Goal: Task Accomplishment & Management: Manage account settings

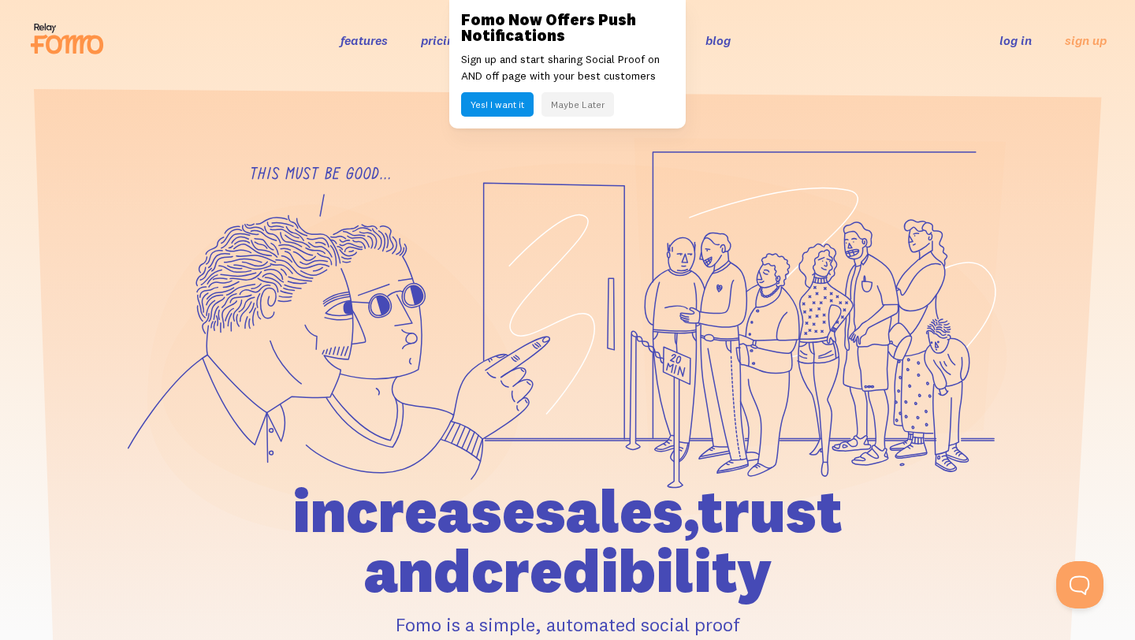
click at [1011, 42] on link "log in" at bounding box center [1016, 40] width 32 height 16
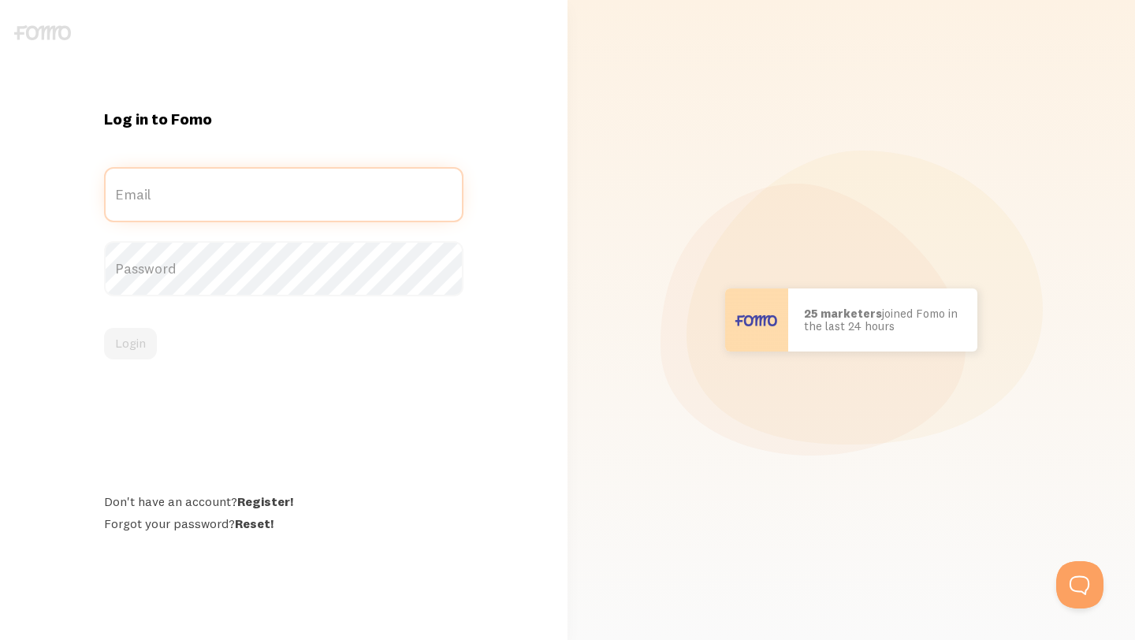
type input "[EMAIL_ADDRESS][DOMAIN_NAME]"
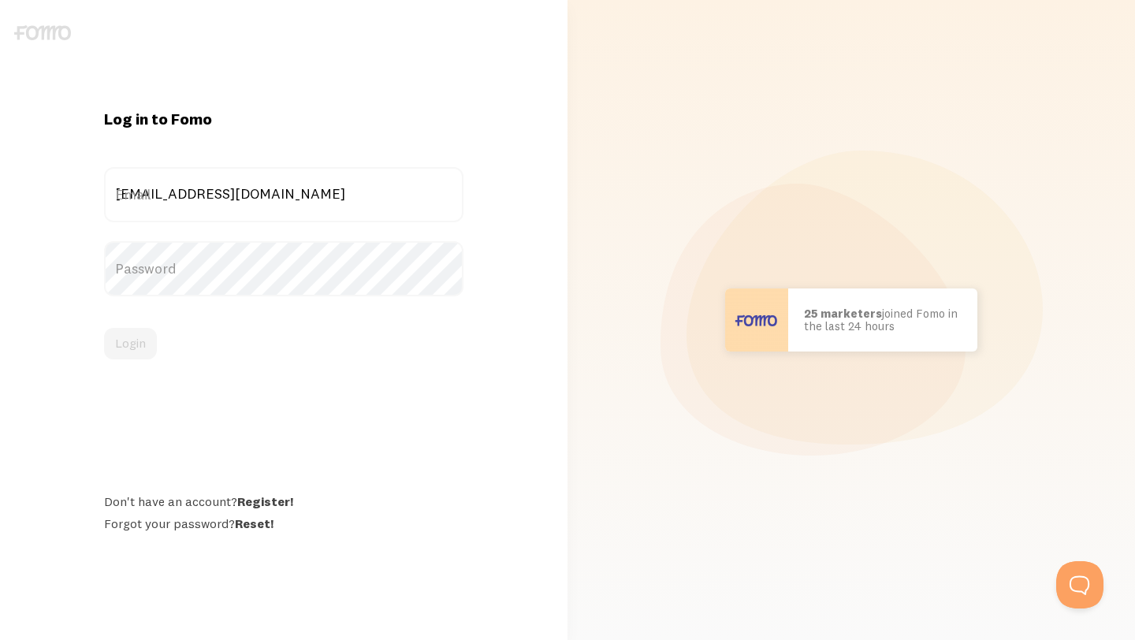
click at [442, 121] on h1 "Log in to Fomo" at bounding box center [283, 119] width 359 height 20
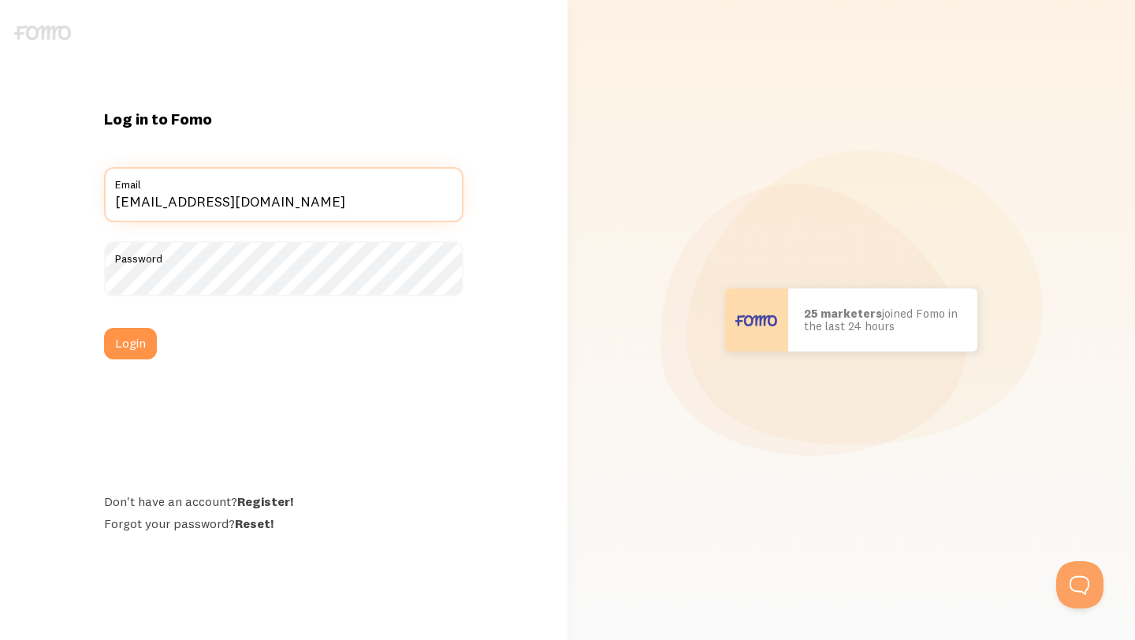
click at [330, 204] on input "[EMAIL_ADDRESS][DOMAIN_NAME]" at bounding box center [283, 194] width 359 height 55
click at [374, 143] on div "Log in to Fomo ronu5879@yopmail.com Email Password Login Don't have an account?…" at bounding box center [284, 320] width 378 height 423
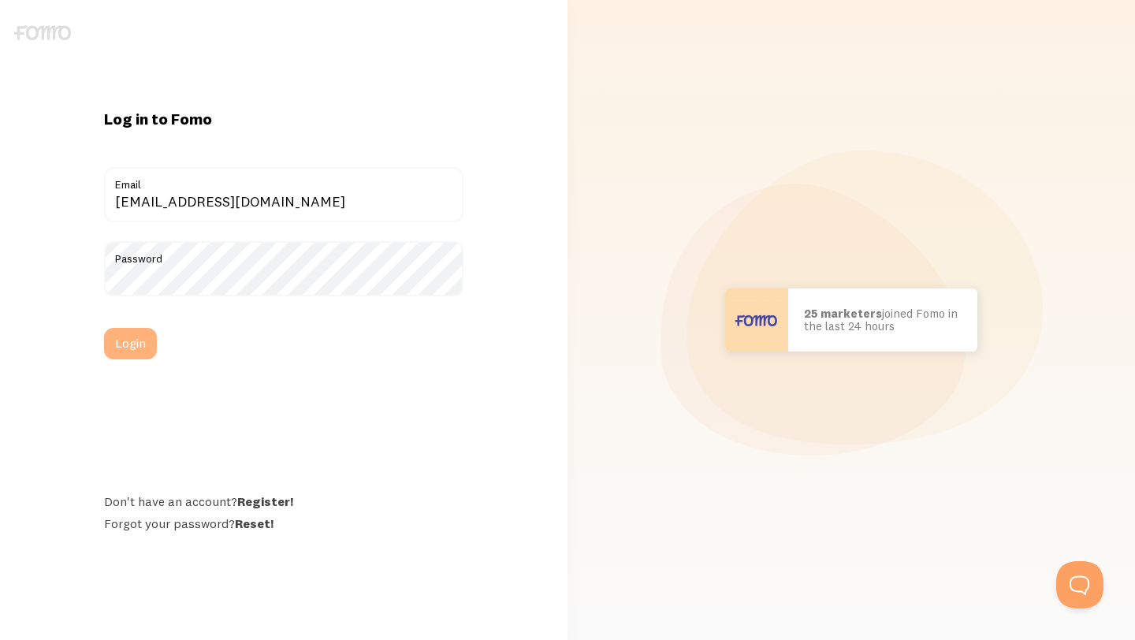
click at [140, 341] on button "Login" at bounding box center [130, 344] width 53 height 32
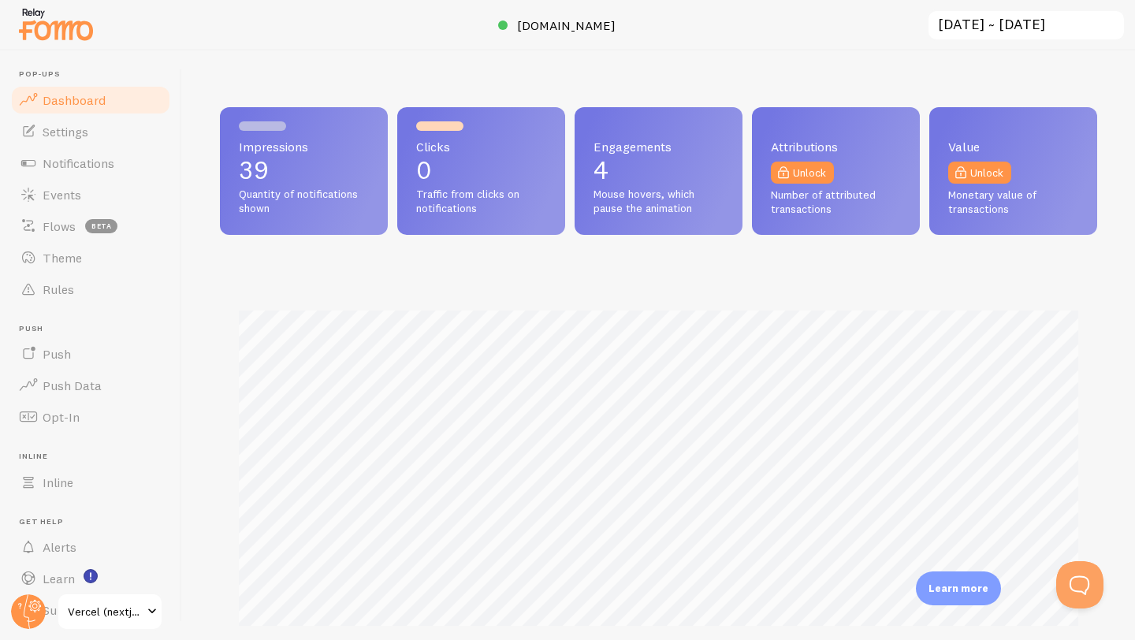
scroll to position [414, 877]
